Goal: Information Seeking & Learning: Learn about a topic

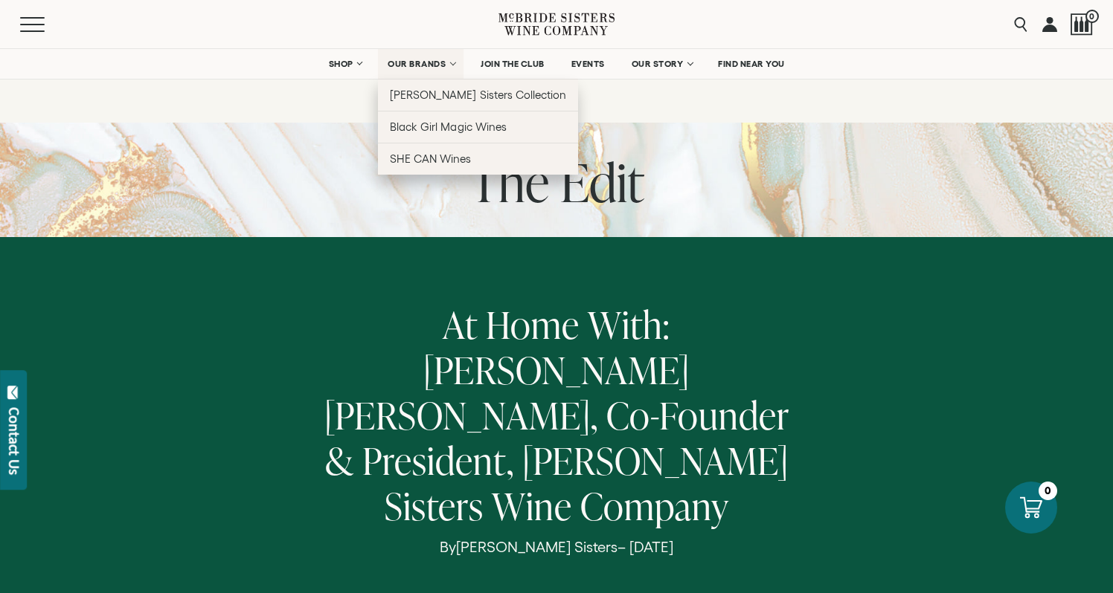
click at [411, 62] on span "OUR BRANDS" at bounding box center [416, 64] width 58 height 10
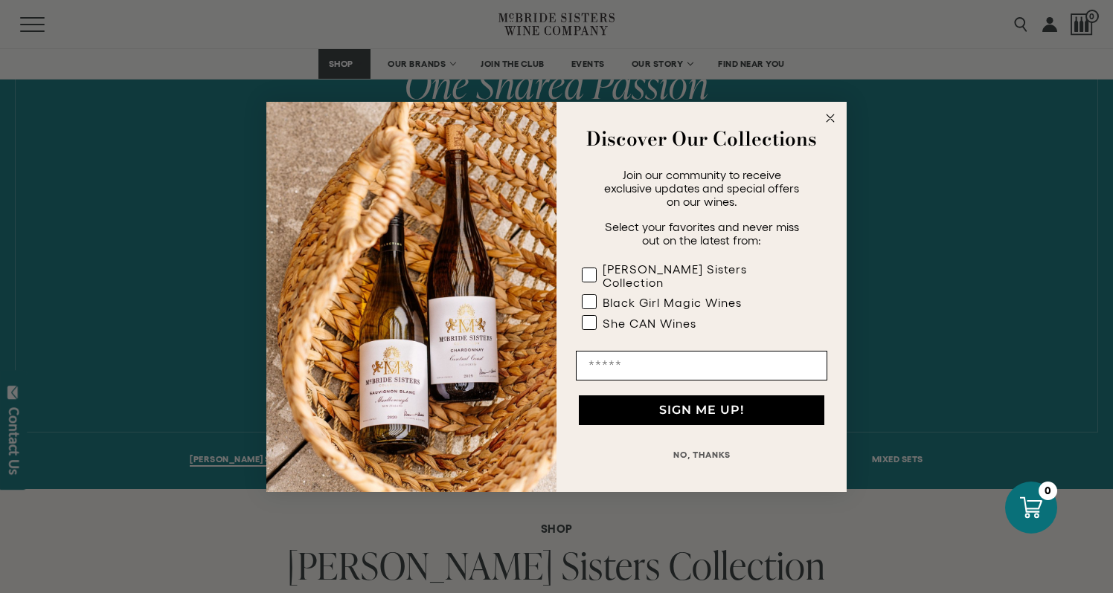
scroll to position [702, 0]
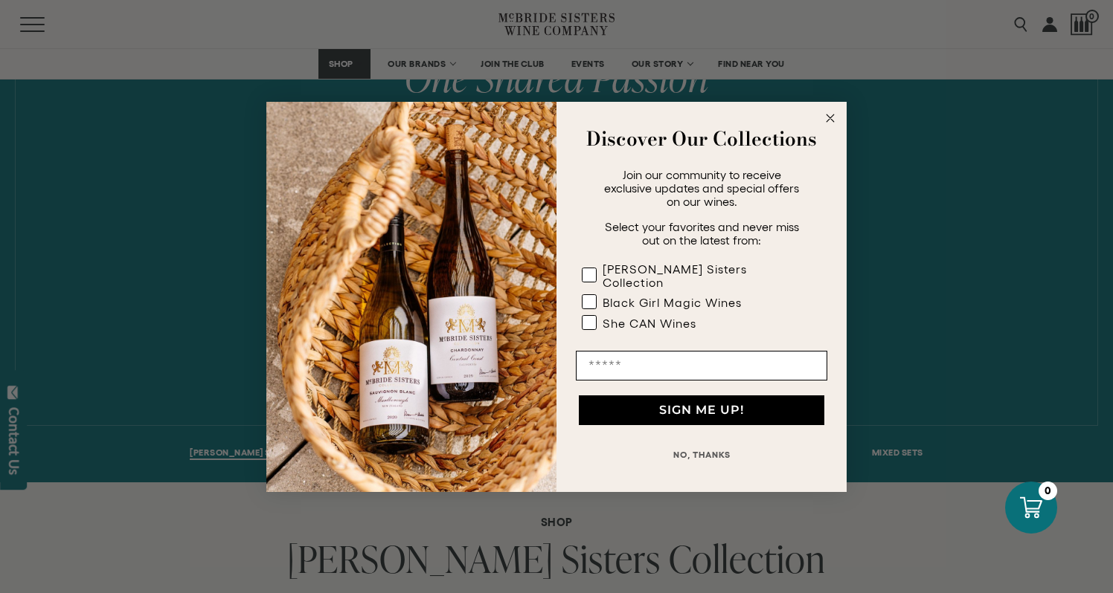
click at [834, 124] on circle "Close dialog" at bounding box center [830, 117] width 17 height 17
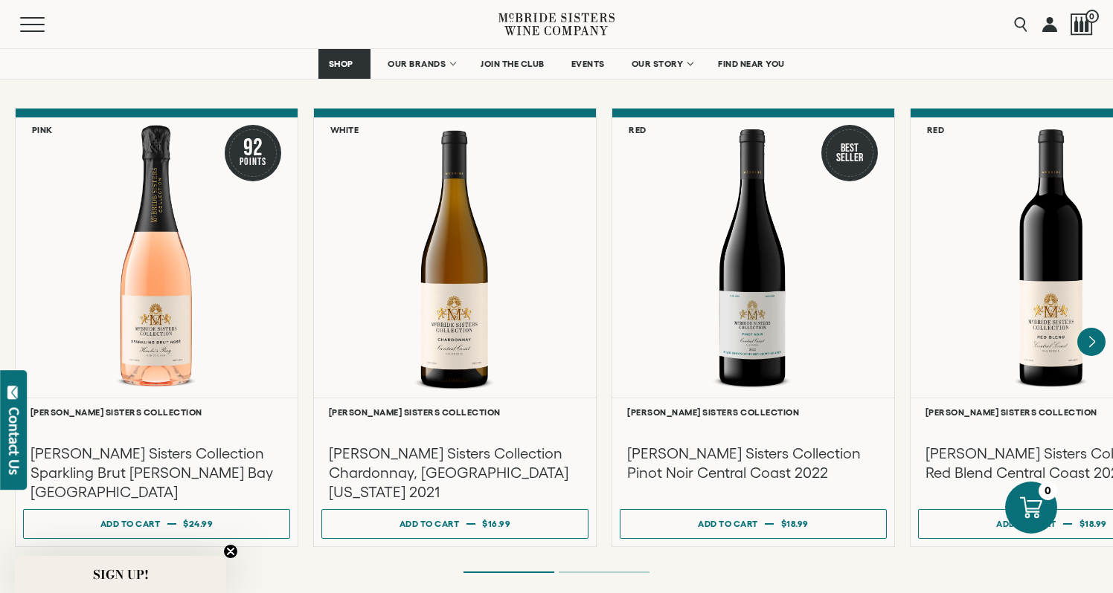
scroll to position [1227, 0]
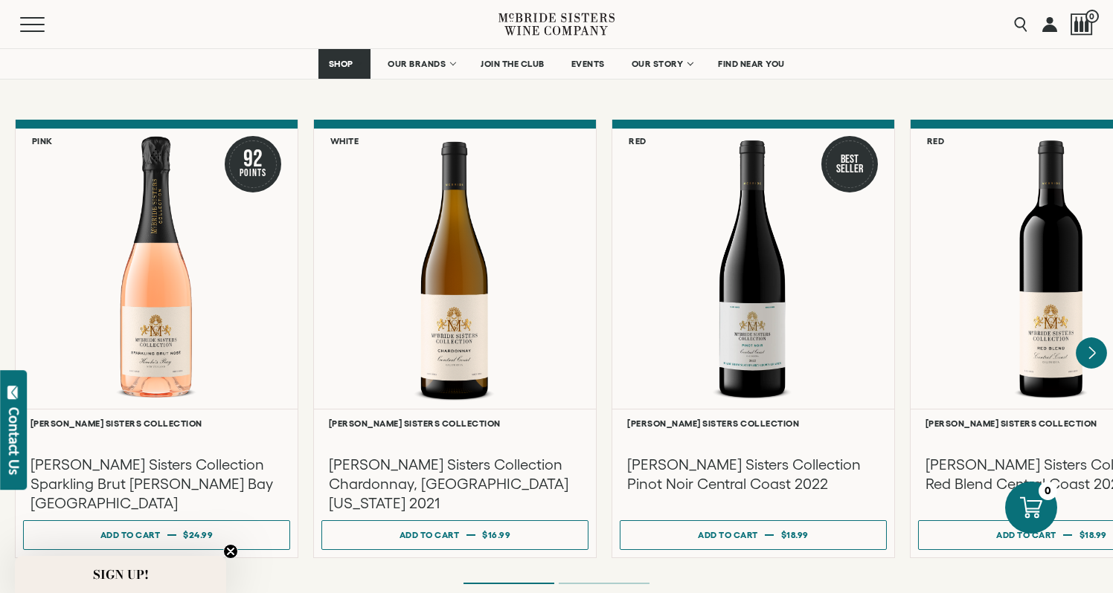
click at [1088, 338] on icon "Next" at bounding box center [1090, 353] width 31 height 31
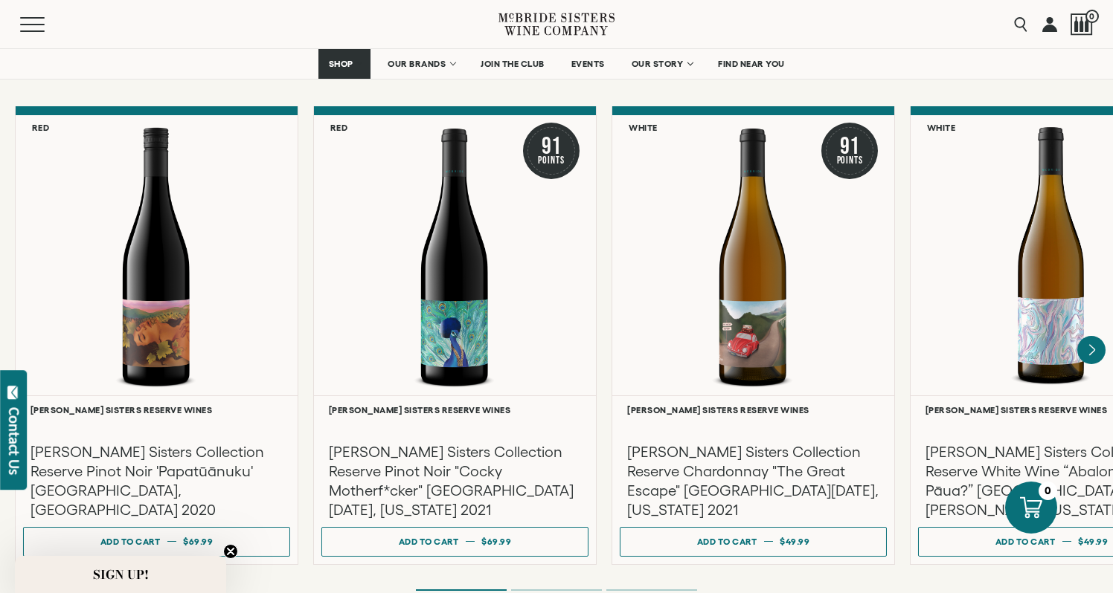
scroll to position [2477, 0]
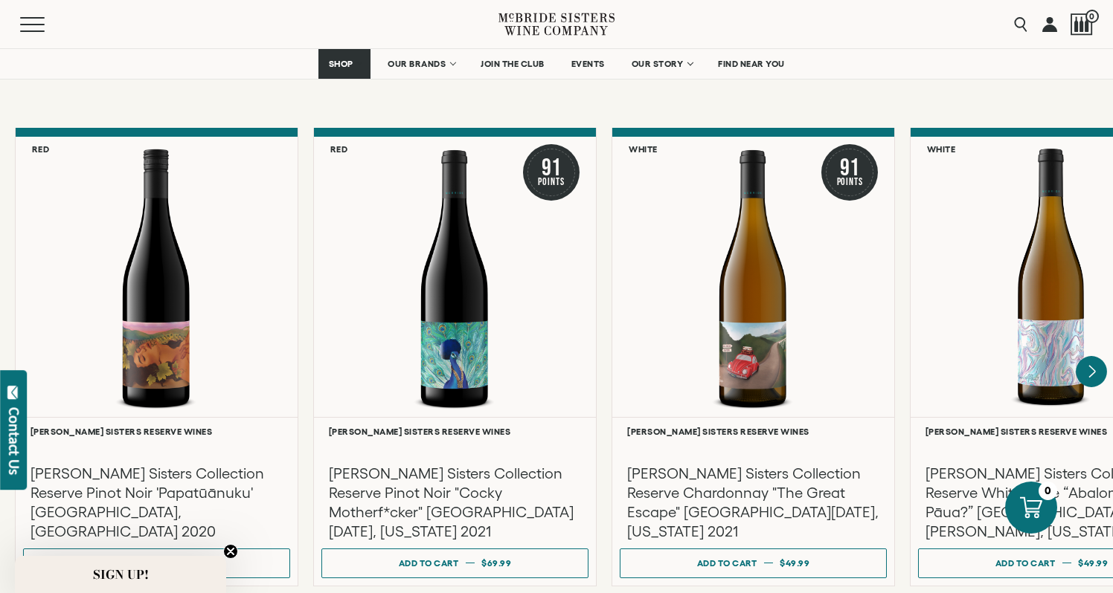
click at [1092, 356] on icon "Next" at bounding box center [1090, 371] width 31 height 31
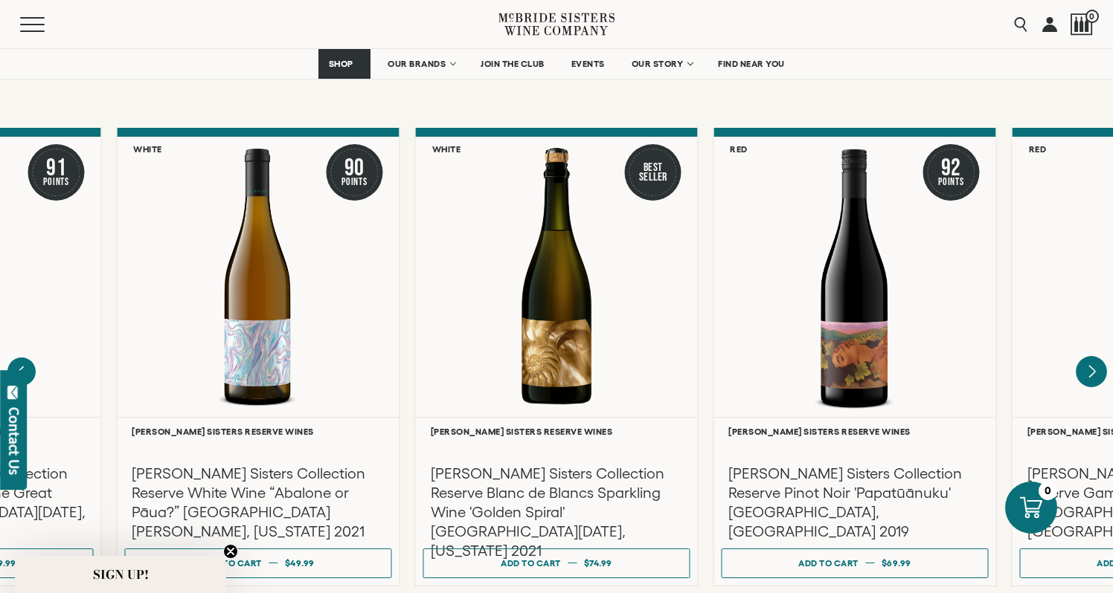
click at [1092, 356] on icon "Next" at bounding box center [1090, 371] width 31 height 31
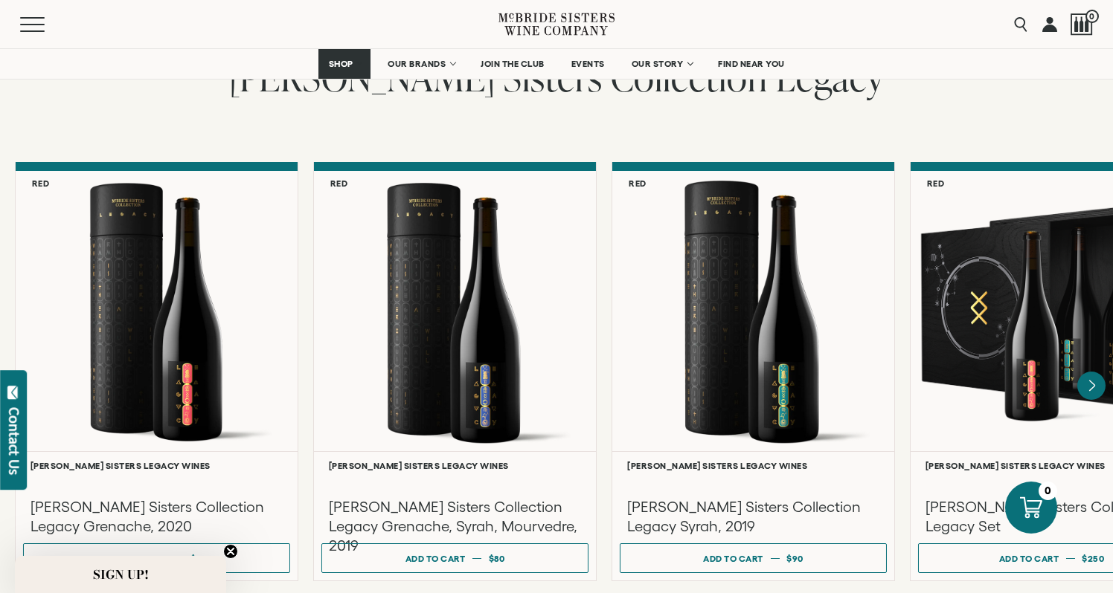
scroll to position [3850, 0]
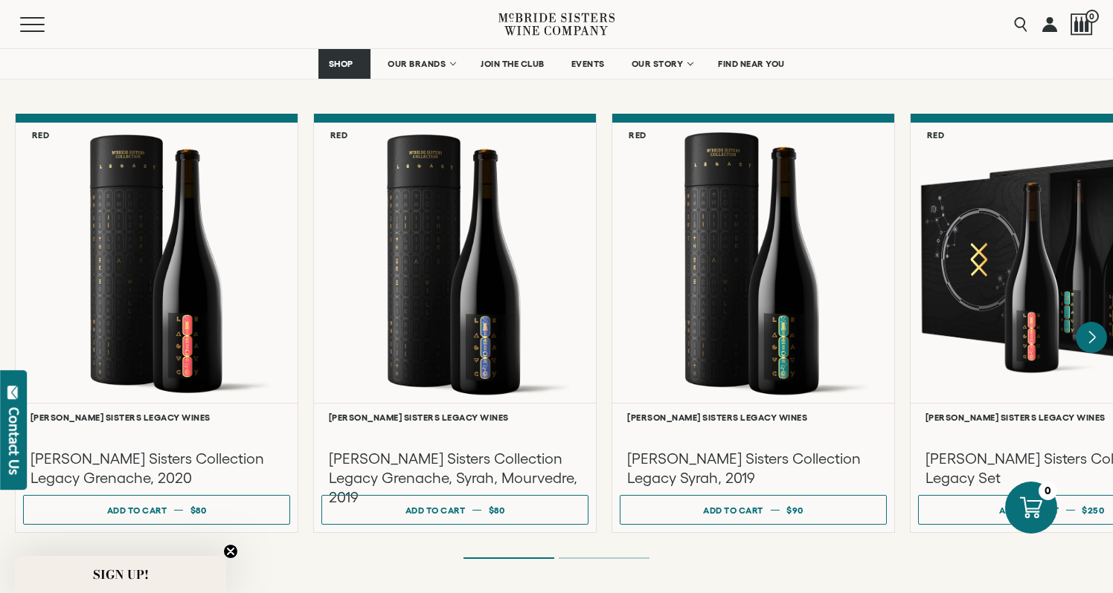
click at [1087, 322] on icon "Next" at bounding box center [1090, 337] width 31 height 31
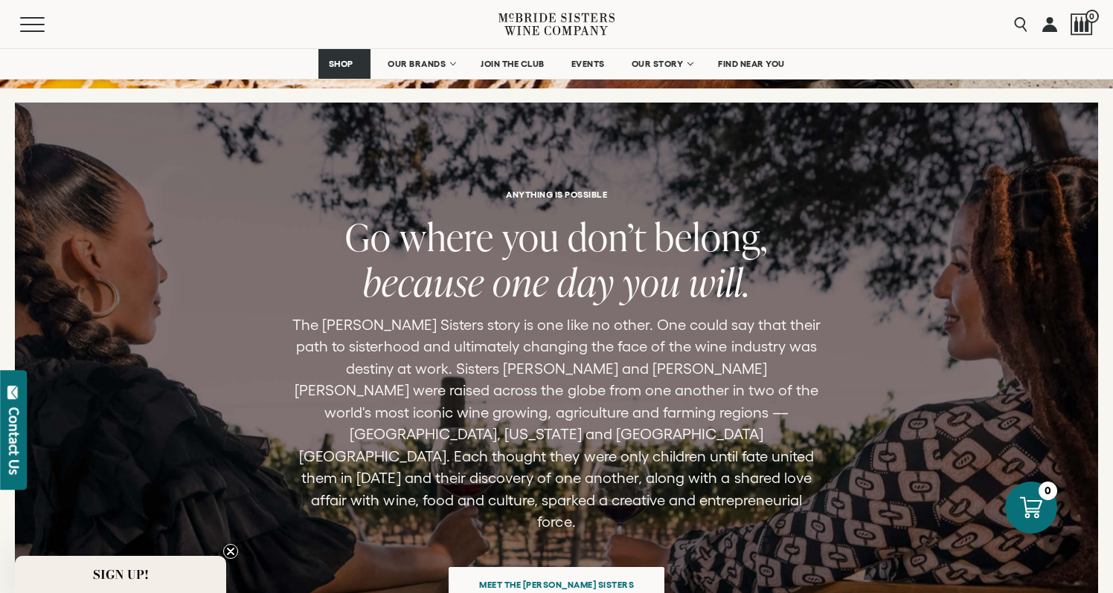
scroll to position [5691, 0]
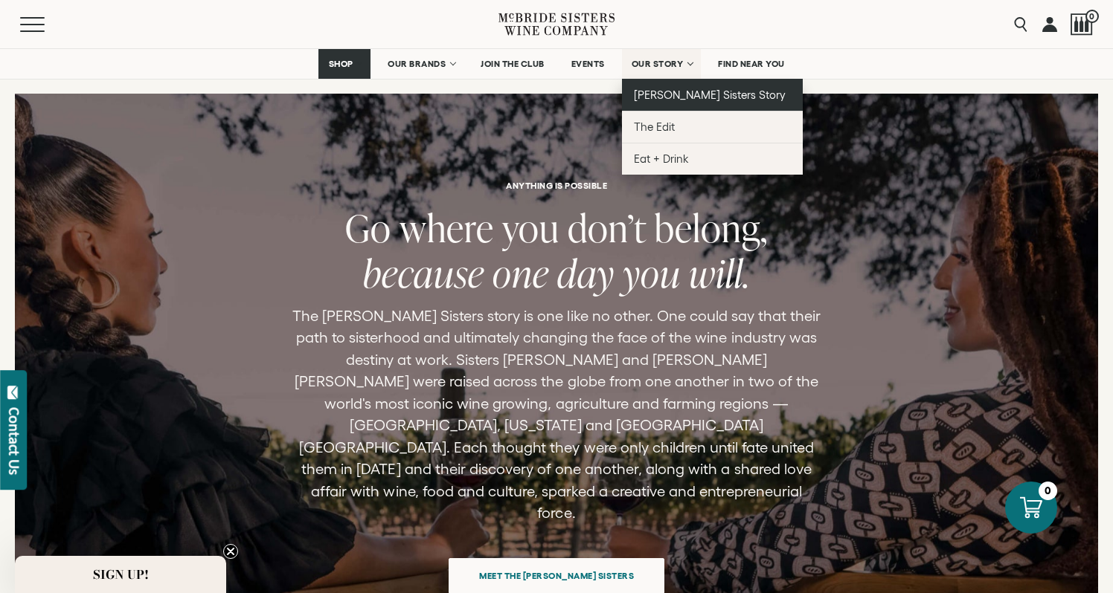
click at [668, 92] on span "[PERSON_NAME] Sisters Story" at bounding box center [710, 95] width 152 height 13
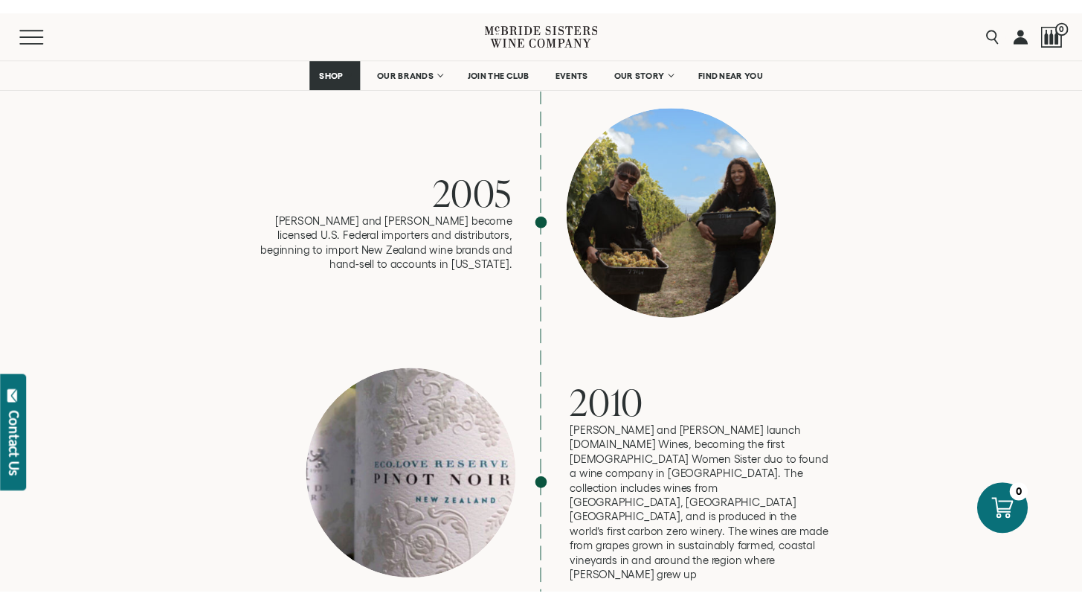
scroll to position [1746, 0]
